Goal: Task Accomplishment & Management: Manage account settings

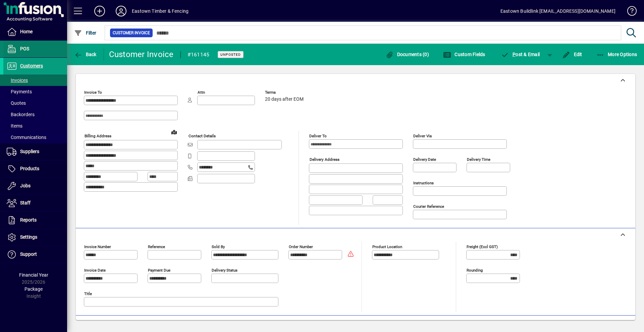
click at [21, 43] on span at bounding box center [35, 49] width 64 height 16
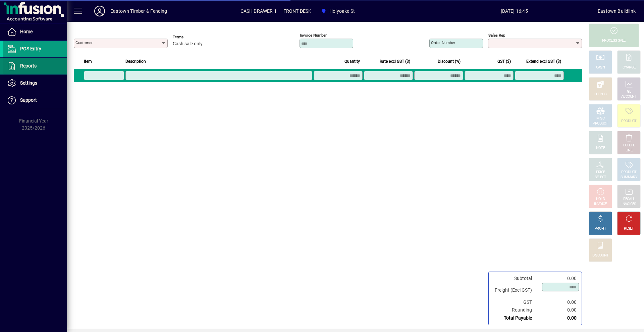
click at [22, 70] on span at bounding box center [35, 66] width 64 height 16
type input "**********"
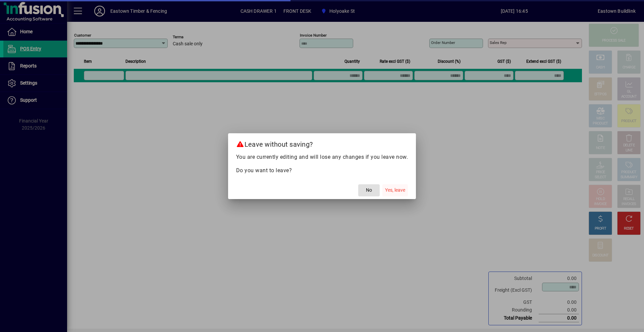
click at [392, 189] on span "Yes, leave" at bounding box center [395, 190] width 20 height 7
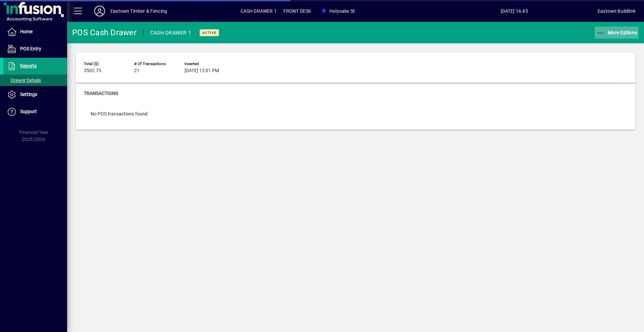
click at [610, 35] on span "More Options" at bounding box center [617, 32] width 41 height 5
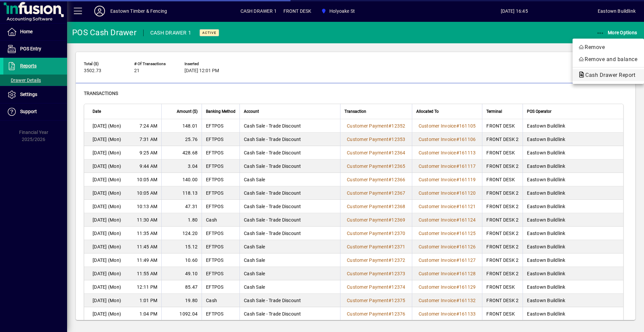
click at [606, 74] on span "Cash Drawer Report" at bounding box center [608, 75] width 61 height 6
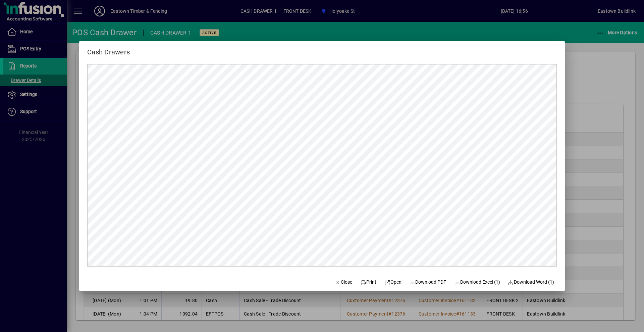
click at [586, 93] on div at bounding box center [322, 166] width 644 height 332
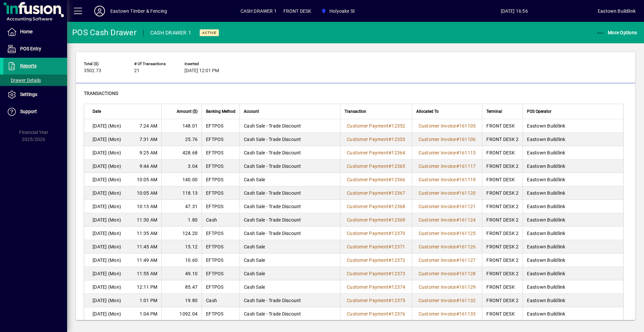
click at [23, 70] on span "Reports" at bounding box center [19, 66] width 33 height 8
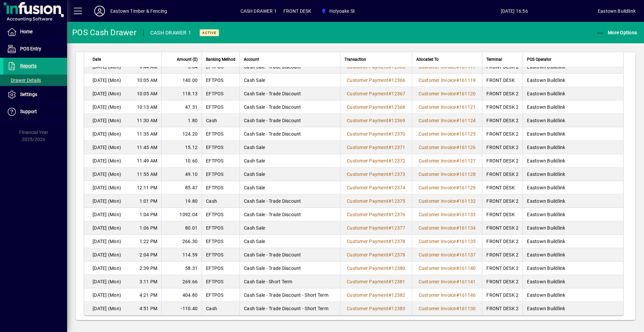
scroll to position [100, 0]
click at [604, 34] on icon "button" at bounding box center [601, 33] width 8 height 7
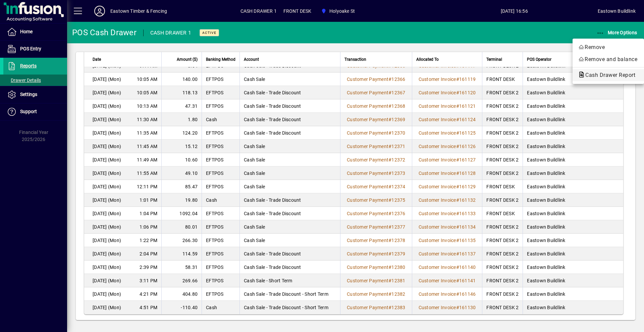
click at [596, 80] on button "Cash Drawer Report" at bounding box center [608, 75] width 71 height 12
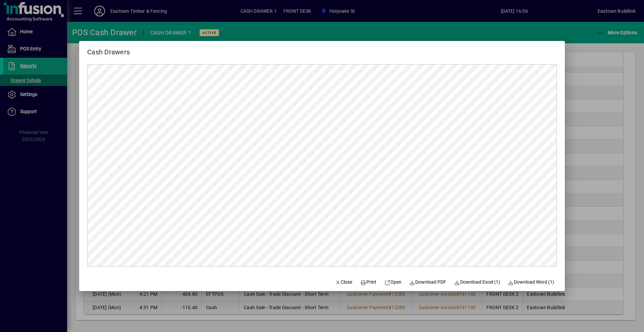
scroll to position [0, 0]
click at [363, 282] on span "Print" at bounding box center [368, 282] width 16 height 7
click at [340, 279] on span "Close" at bounding box center [343, 282] width 17 height 7
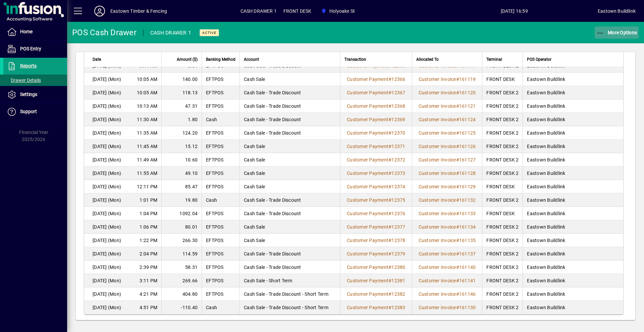
click at [617, 30] on span "More Options" at bounding box center [617, 32] width 41 height 5
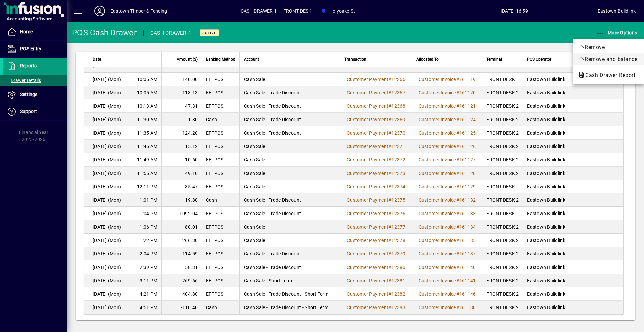
click at [615, 61] on span "Remove and balance" at bounding box center [608, 59] width 61 height 8
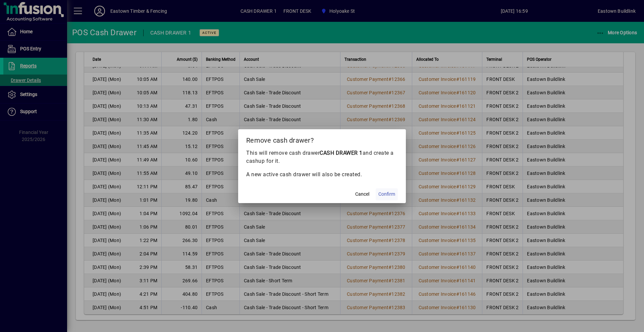
click at [384, 192] on span "Confirm" at bounding box center [387, 194] width 17 height 7
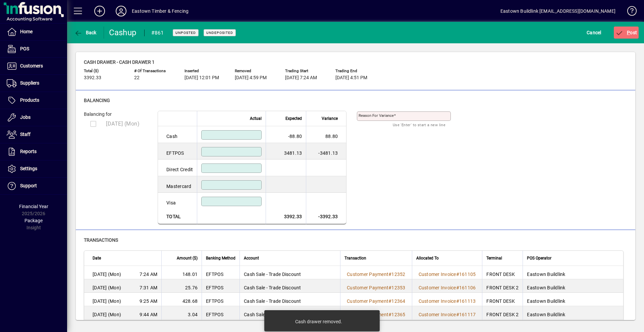
click at [254, 136] on input at bounding box center [232, 134] width 58 height 5
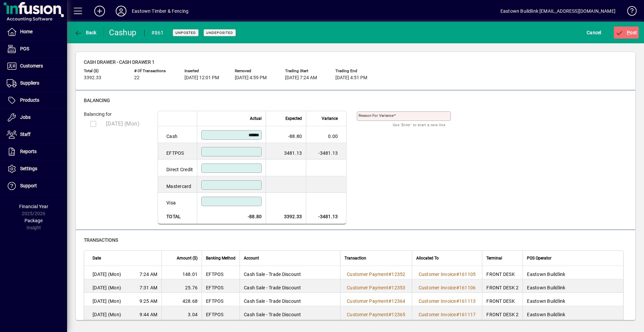
type input "******"
click at [260, 152] on input at bounding box center [232, 151] width 58 height 5
type input "*******"
click at [632, 28] on span "submit" at bounding box center [626, 32] width 25 height 16
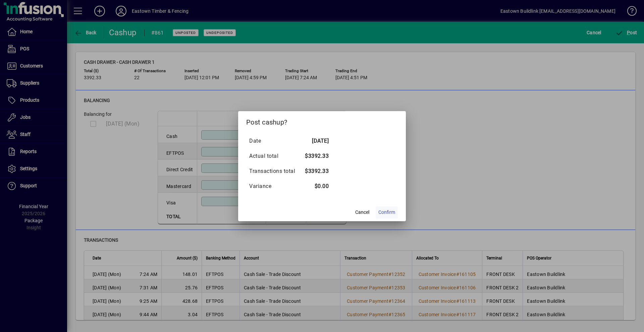
click at [382, 210] on span "Confirm" at bounding box center [387, 212] width 17 height 7
